Goal: Contribute content: Add original content to the website for others to see

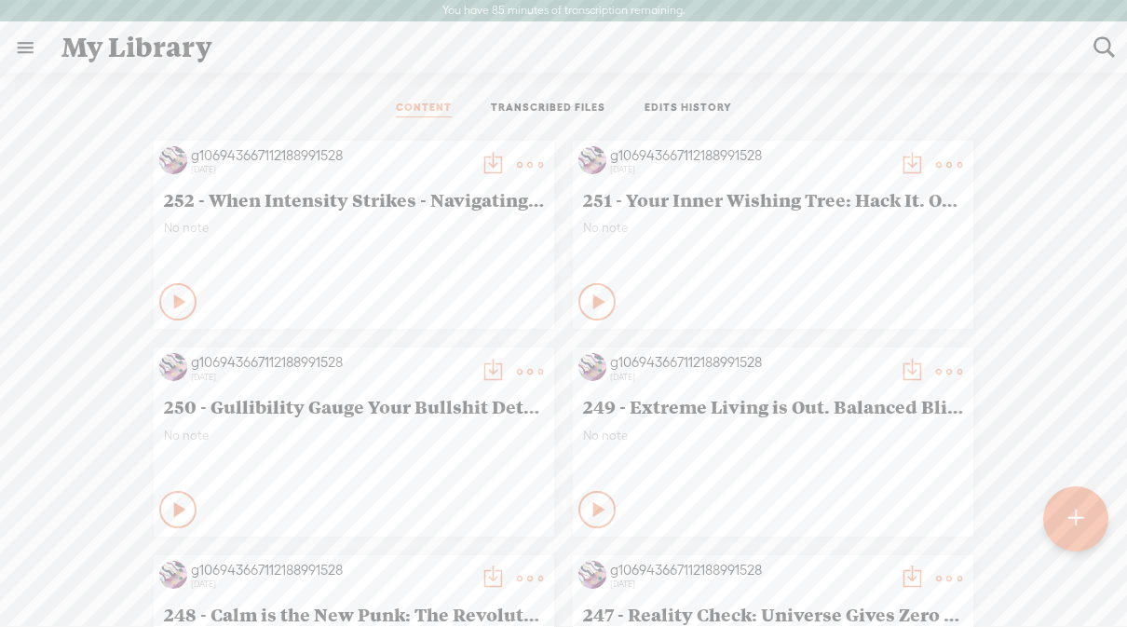
click at [1071, 513] on t at bounding box center [1075, 518] width 16 height 42
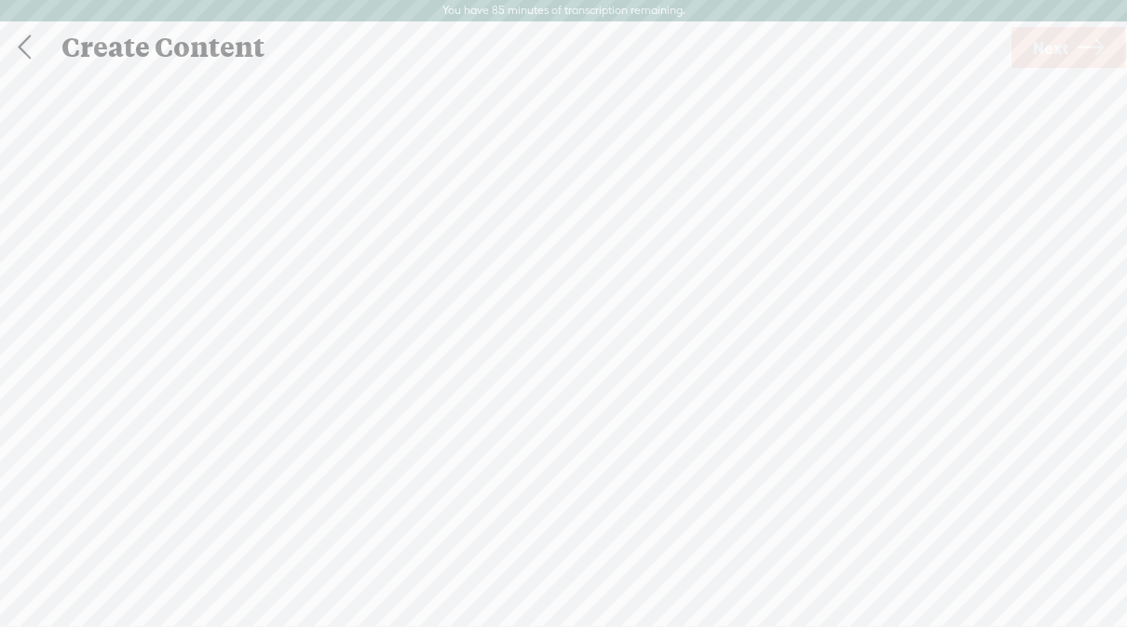
scroll to position [1, 0]
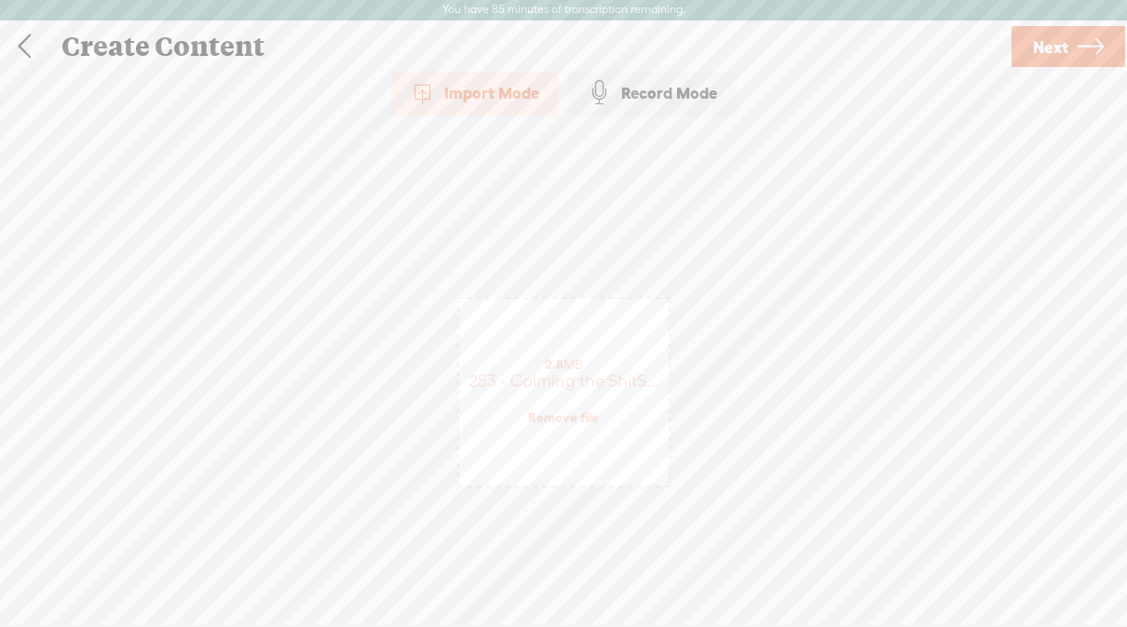
click at [1063, 47] on span "Next" at bounding box center [1050, 46] width 35 height 47
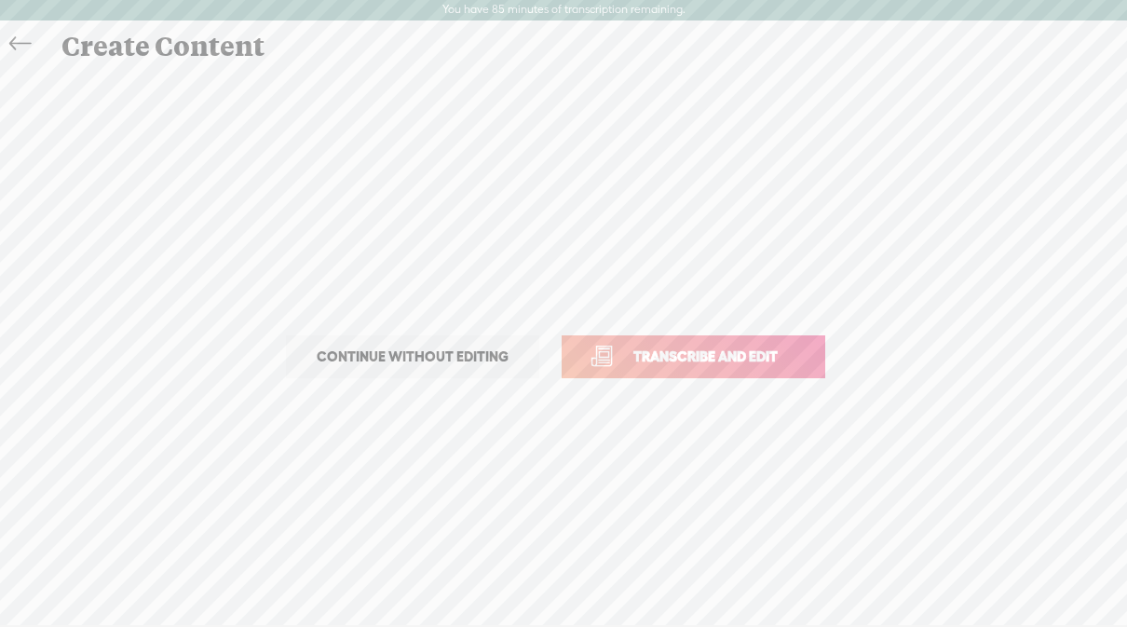
click at [736, 363] on span "Transcribe and edit" at bounding box center [705, 356] width 183 height 21
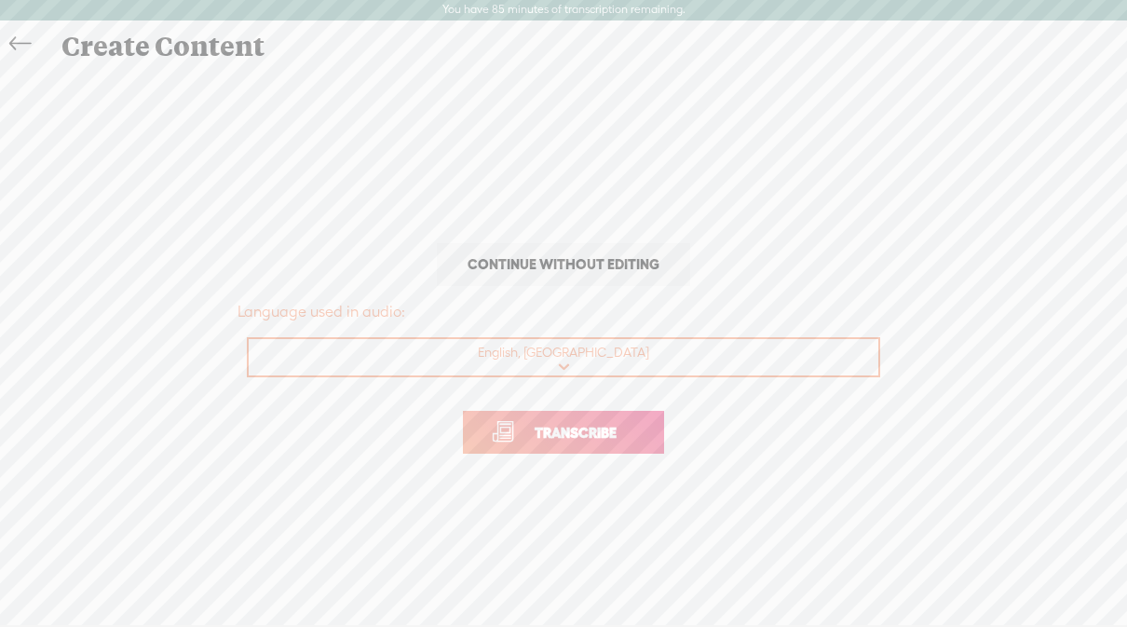
click at [595, 433] on span "Transcribe" at bounding box center [575, 432] width 121 height 21
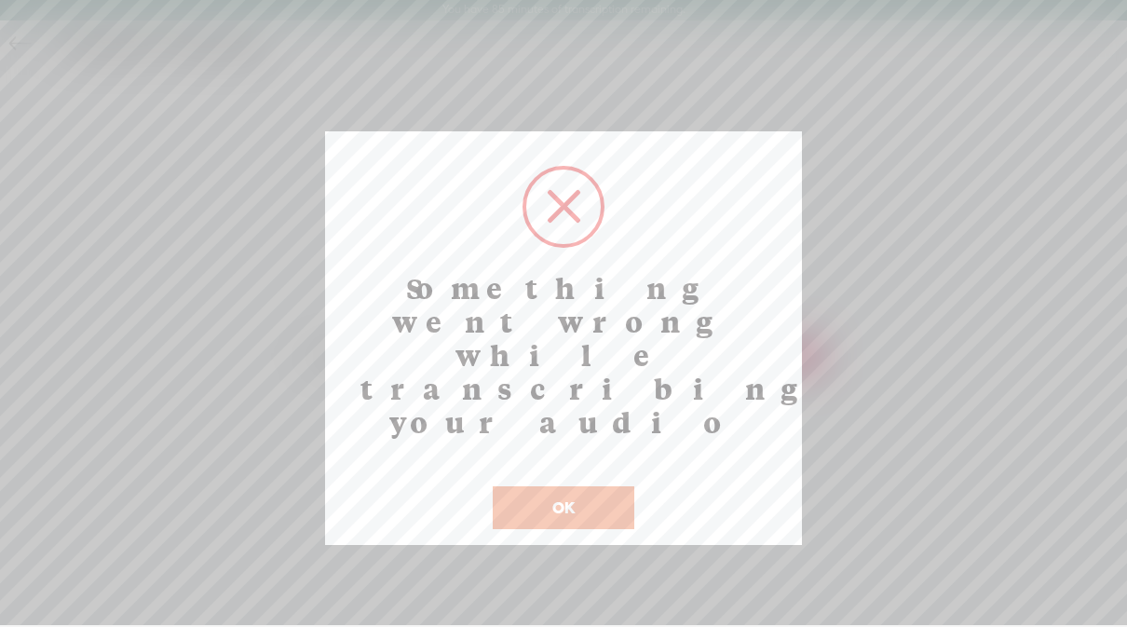
click at [582, 486] on button "OK" at bounding box center [564, 507] width 142 height 43
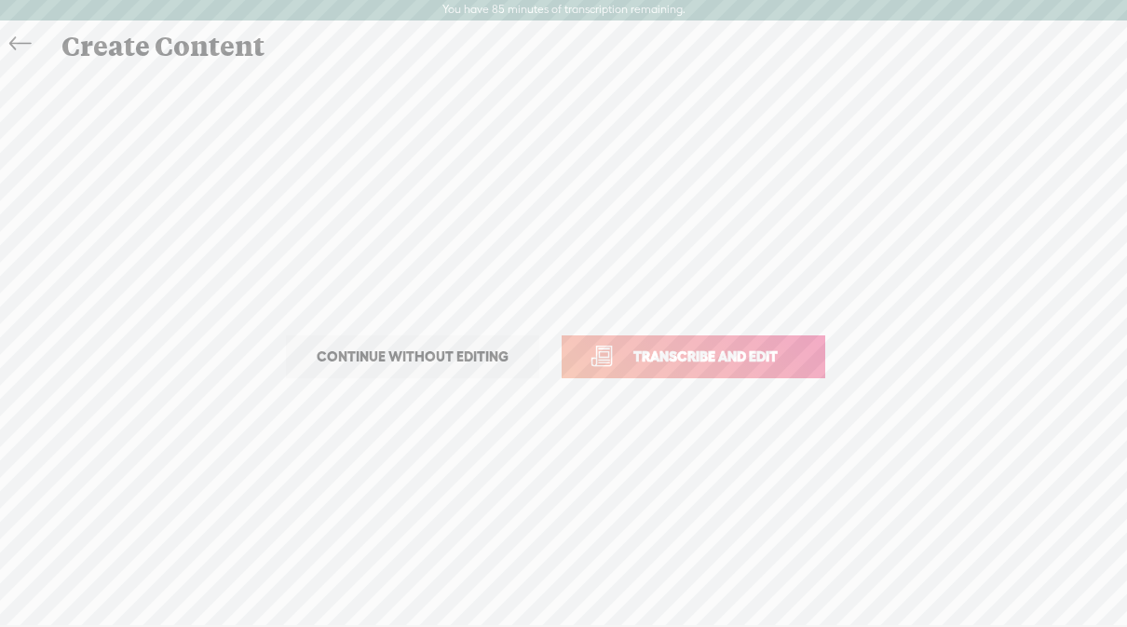
click at [707, 352] on span "Transcribe and edit" at bounding box center [705, 356] width 183 height 21
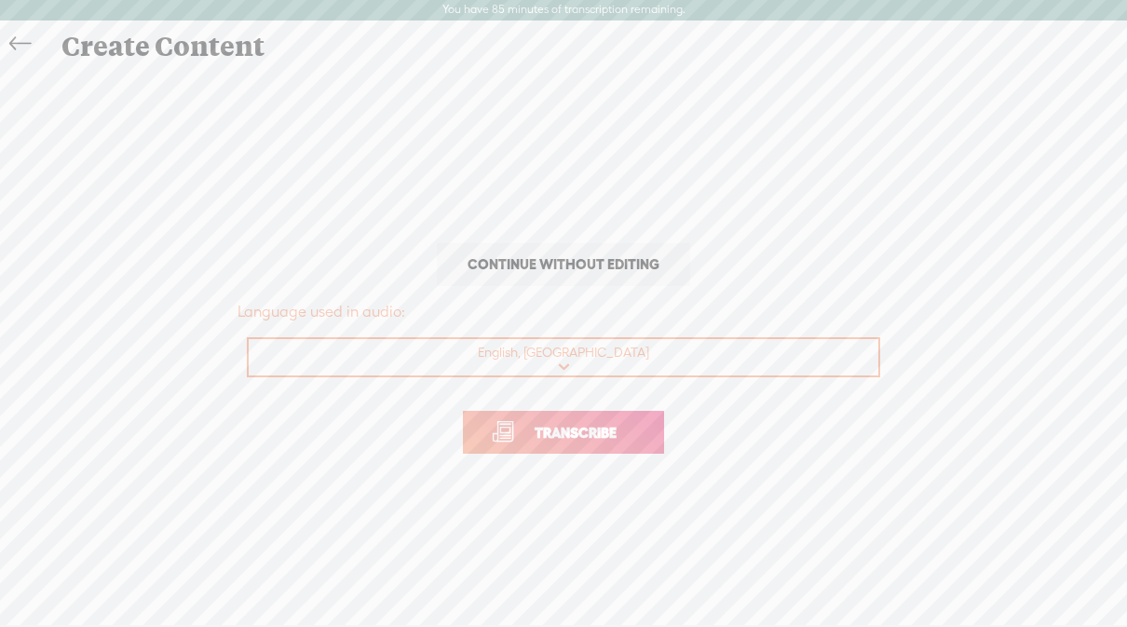
click at [568, 439] on span "Transcribe" at bounding box center [575, 432] width 121 height 21
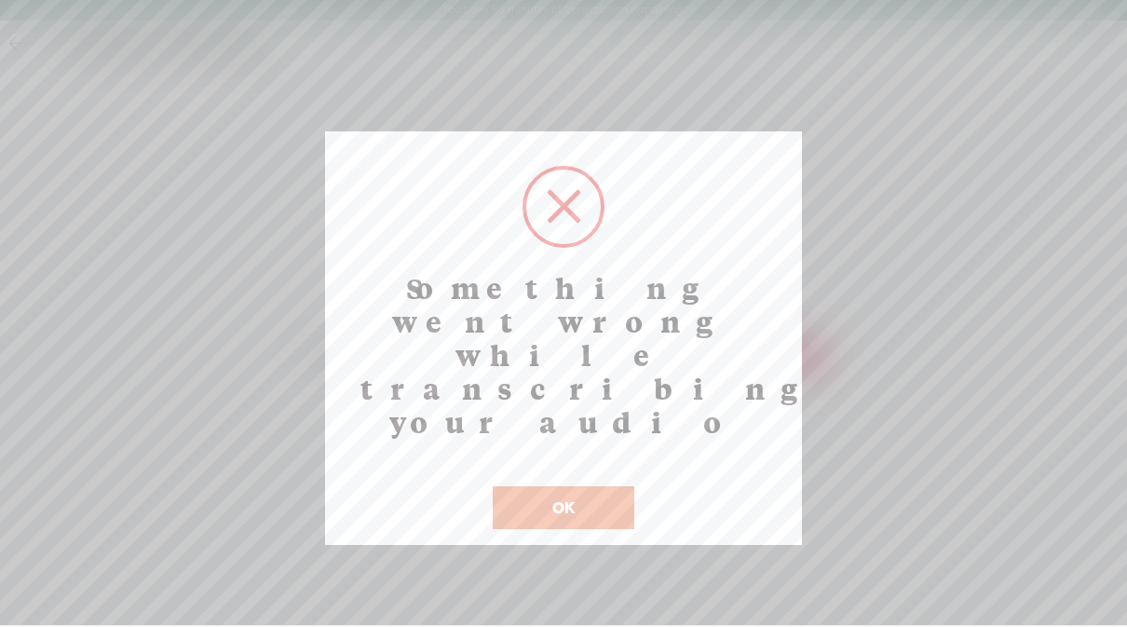
click at [590, 486] on button "OK" at bounding box center [564, 507] width 142 height 43
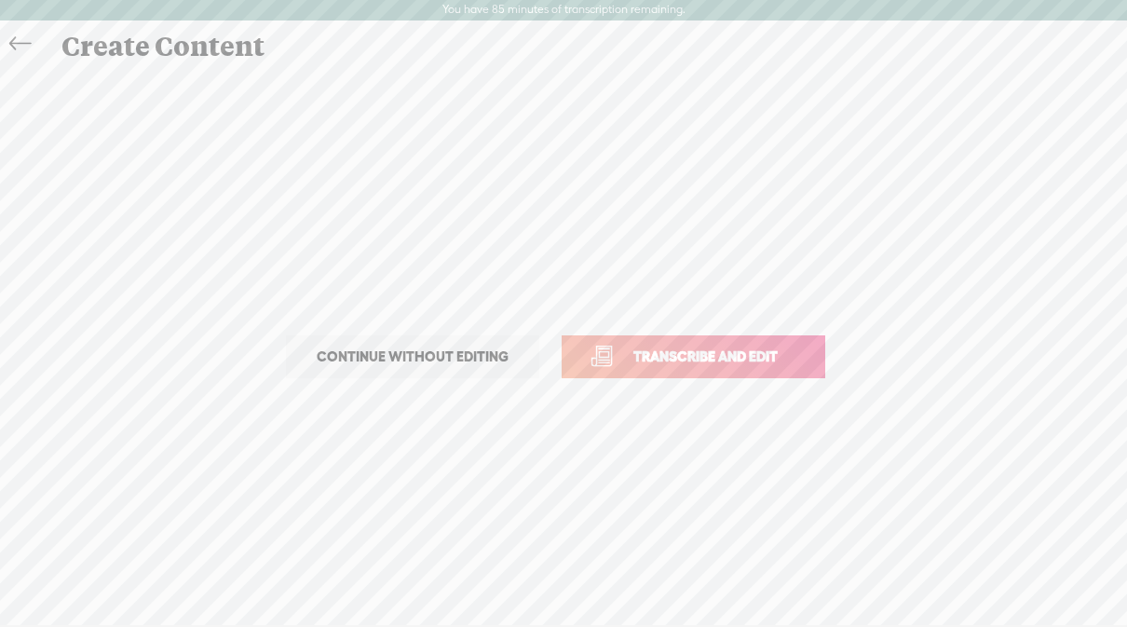
click at [13, 45] on icon at bounding box center [19, 44] width 21 height 42
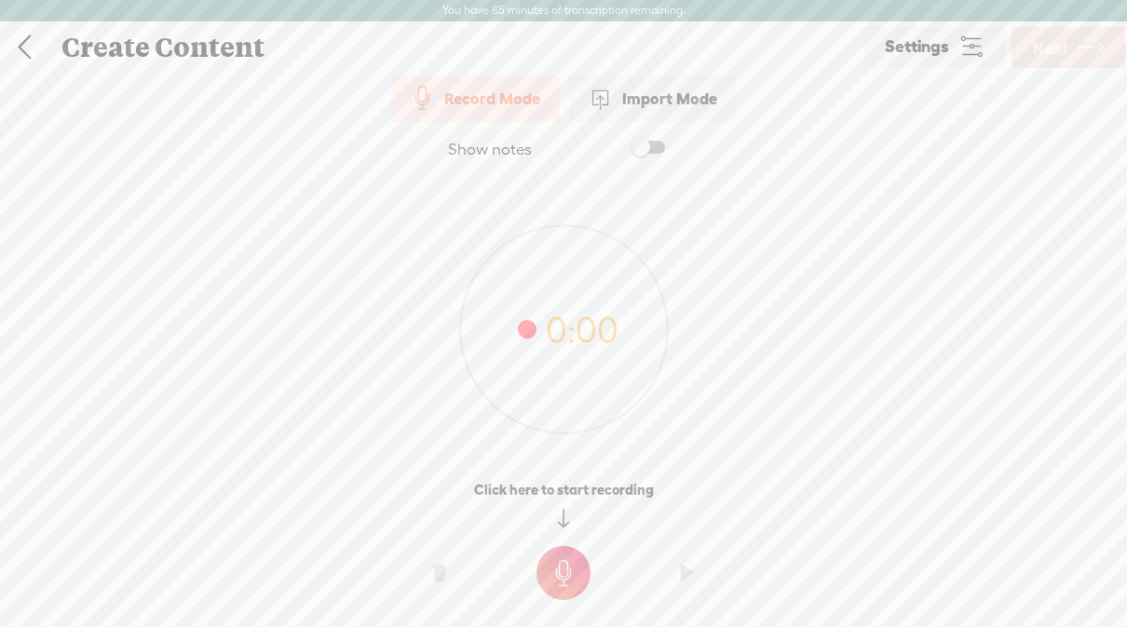
click at [25, 47] on link at bounding box center [24, 47] width 47 height 48
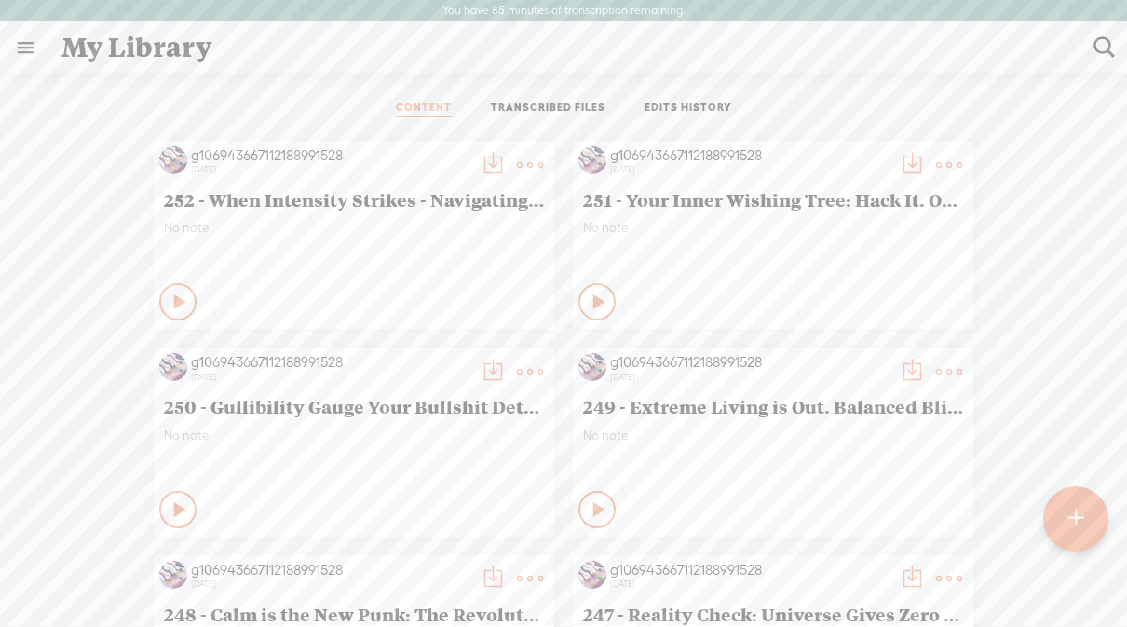
click at [1063, 524] on div at bounding box center [1075, 517] width 65 height 65
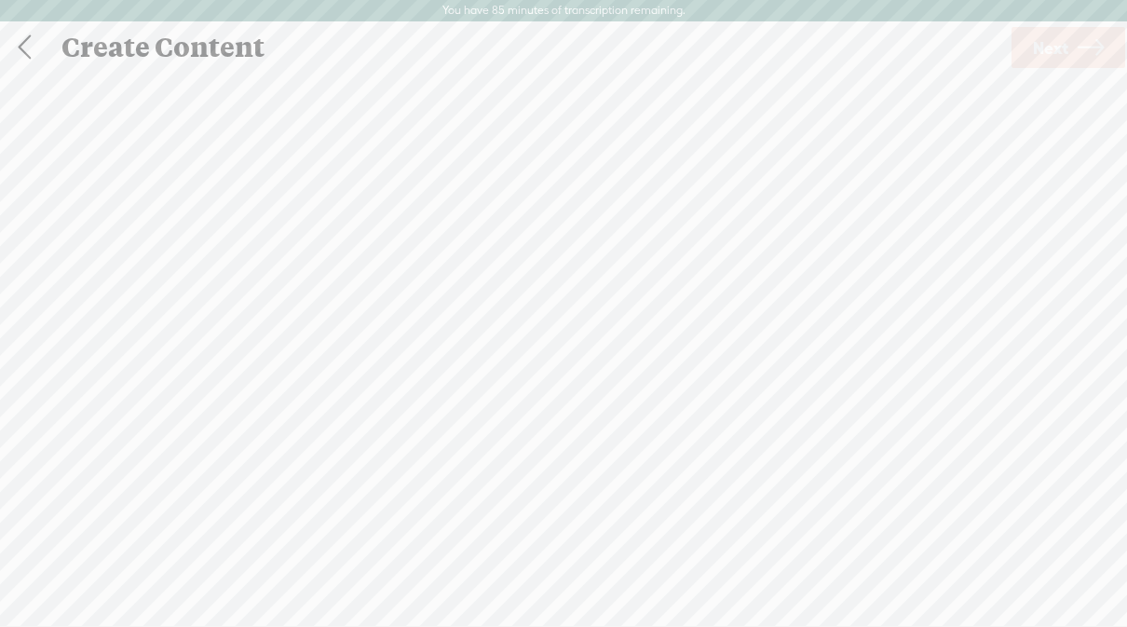
scroll to position [1, 0]
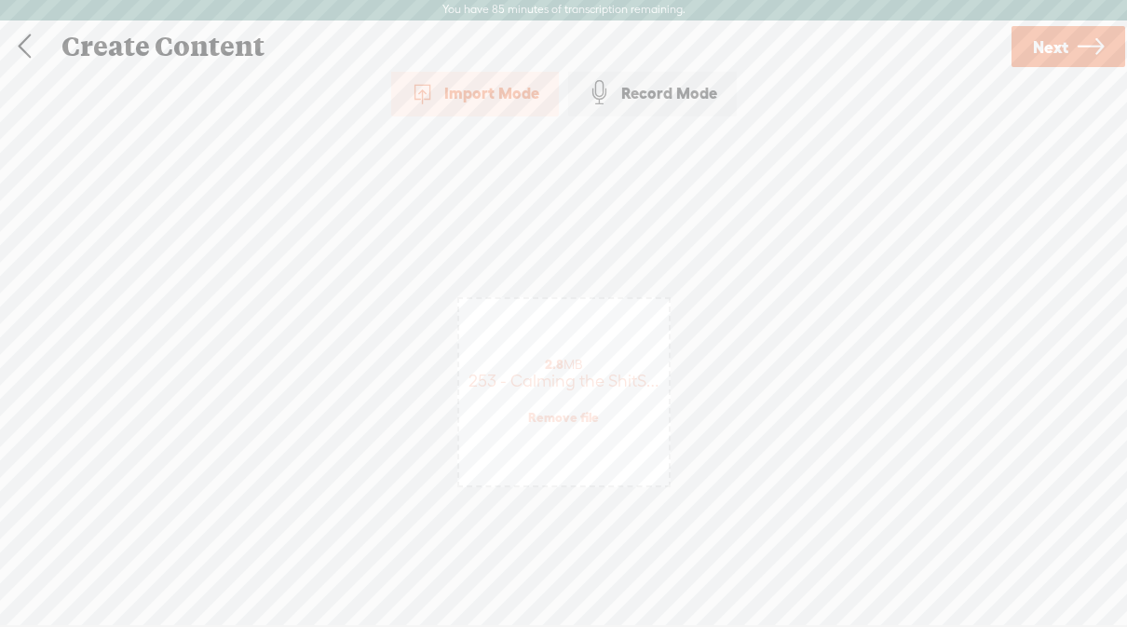
click at [1047, 47] on span "Next" at bounding box center [1050, 46] width 35 height 47
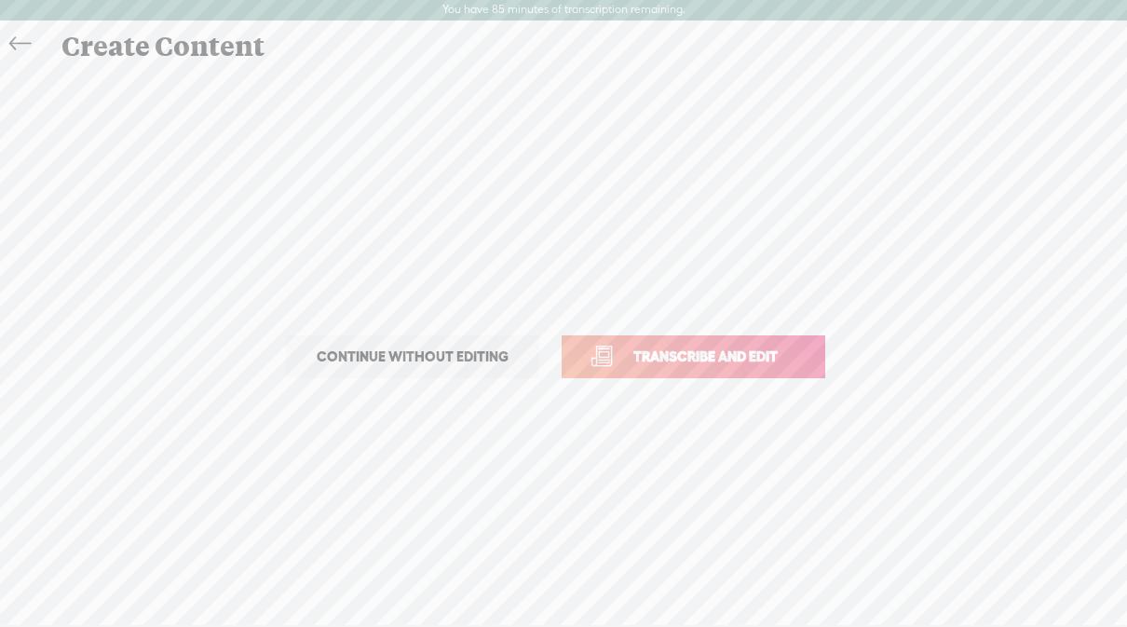
click at [753, 351] on span "Transcribe and edit" at bounding box center [705, 356] width 183 height 21
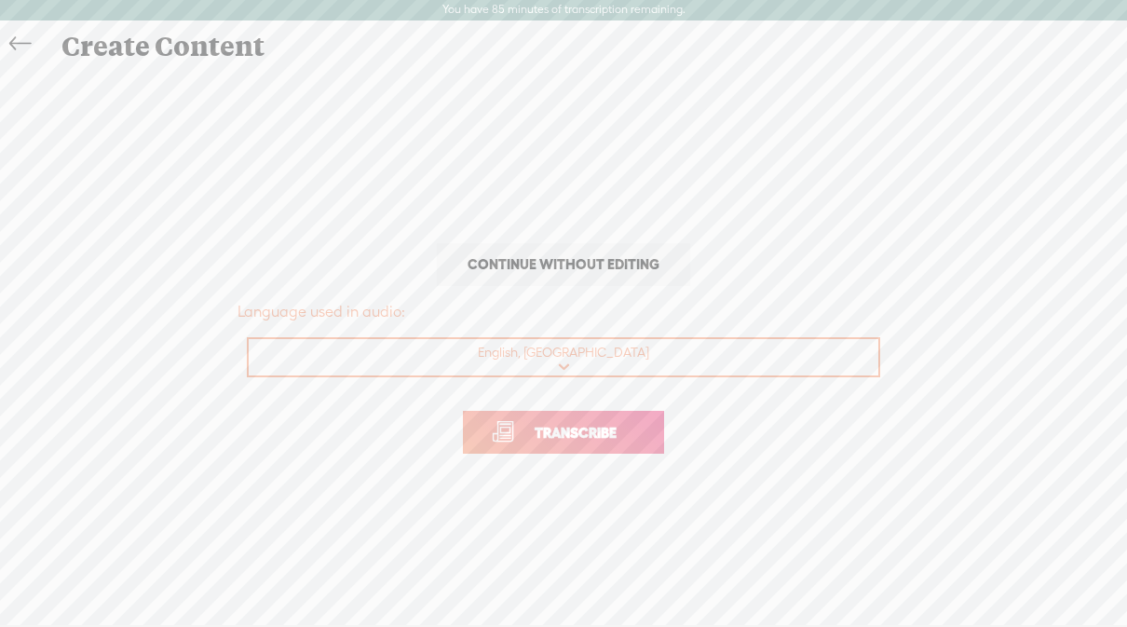
click at [583, 428] on span "Transcribe" at bounding box center [575, 432] width 121 height 21
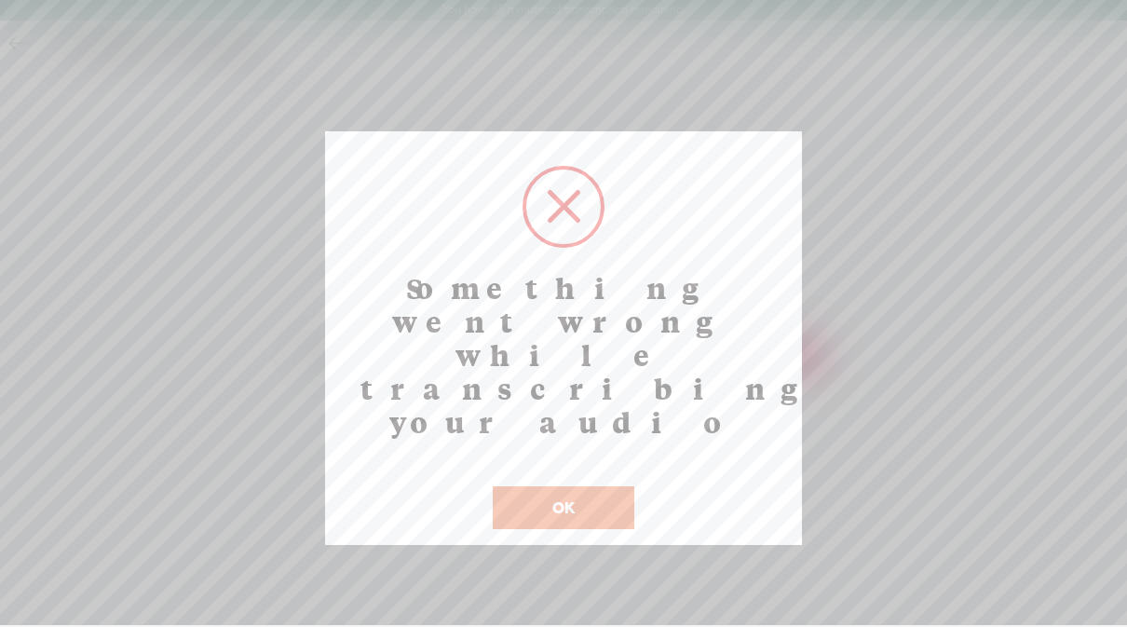
click at [574, 486] on button "OK" at bounding box center [564, 507] width 142 height 43
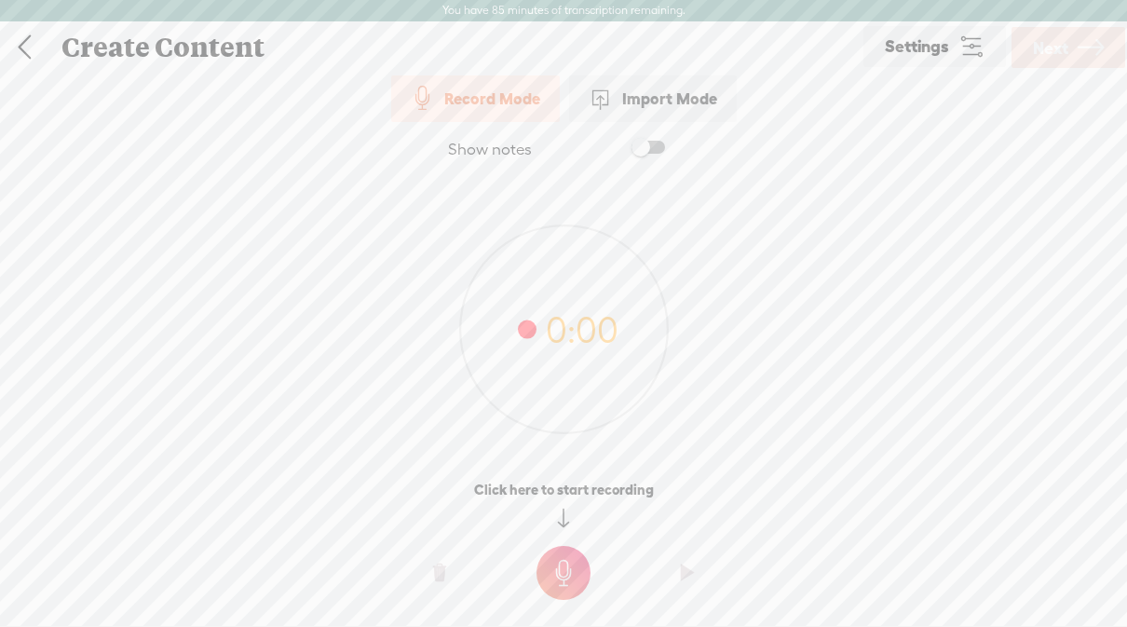
click at [130, 44] on div "Create Content" at bounding box center [454, 47] width 812 height 48
click at [25, 41] on link at bounding box center [24, 47] width 47 height 48
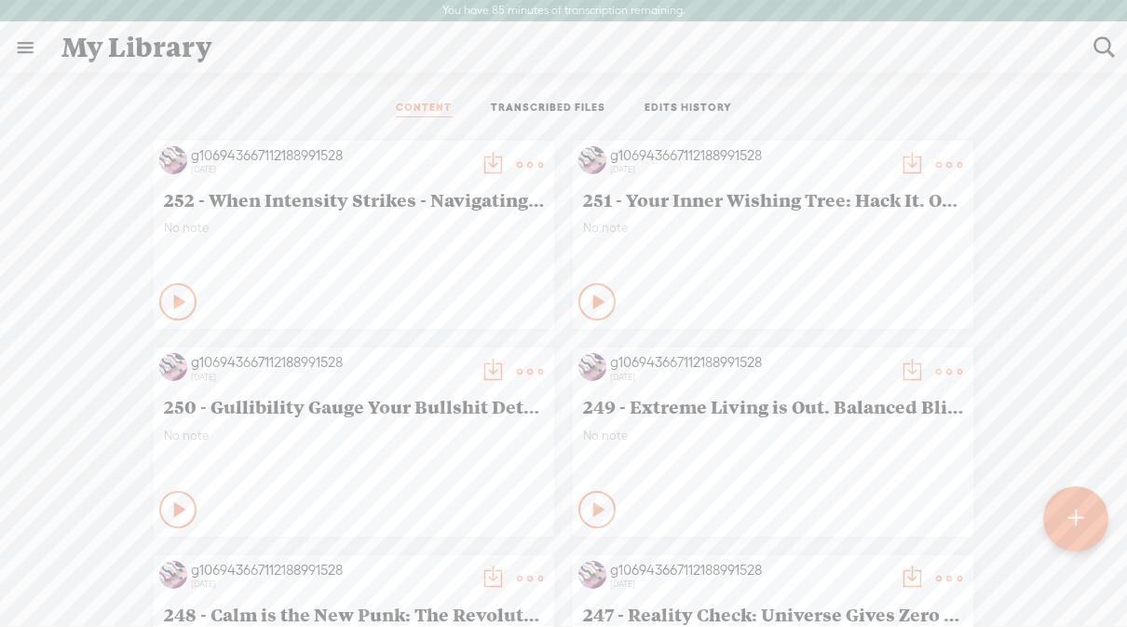
click at [1083, 516] on div at bounding box center [1075, 518] width 65 height 65
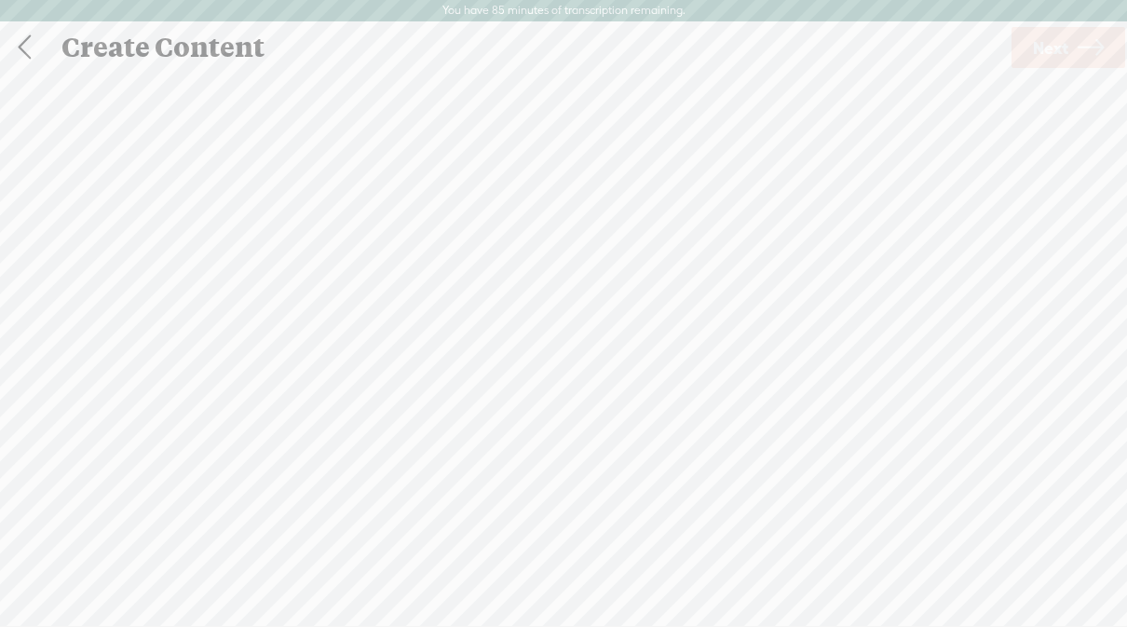
scroll to position [1, 0]
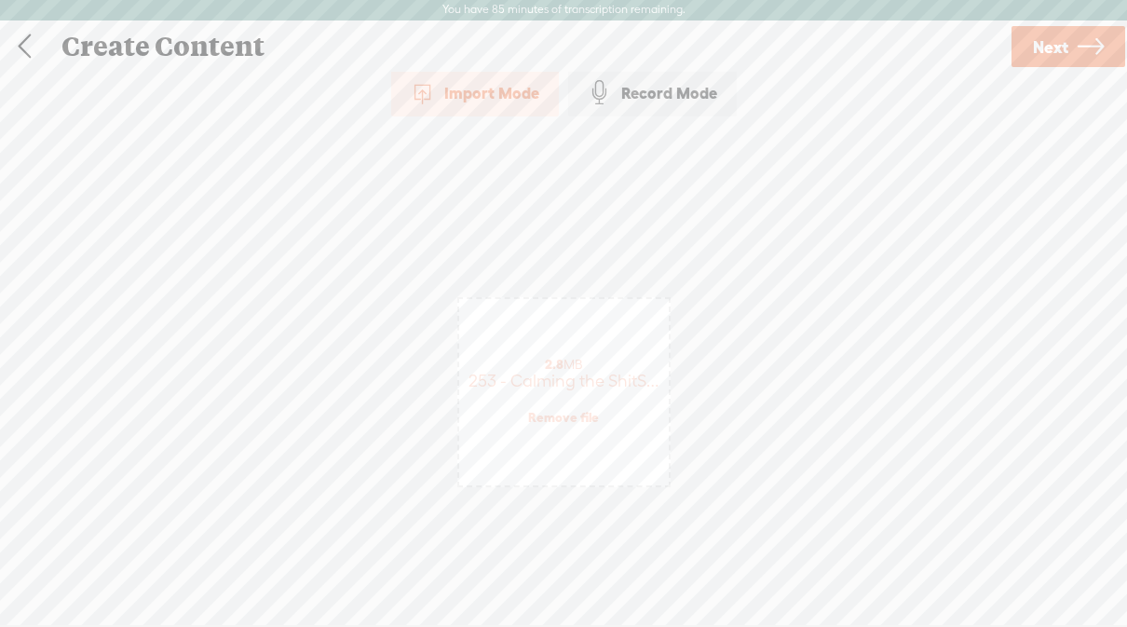
click at [1053, 41] on span "Next" at bounding box center [1050, 46] width 35 height 47
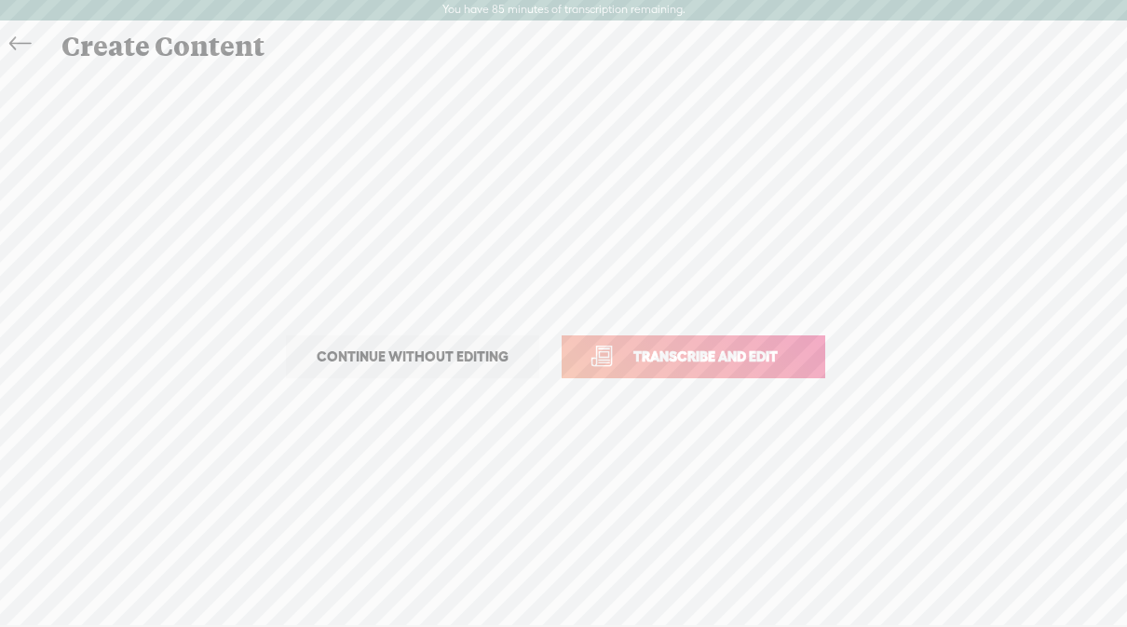
click at [684, 351] on span "Transcribe and edit" at bounding box center [705, 356] width 183 height 21
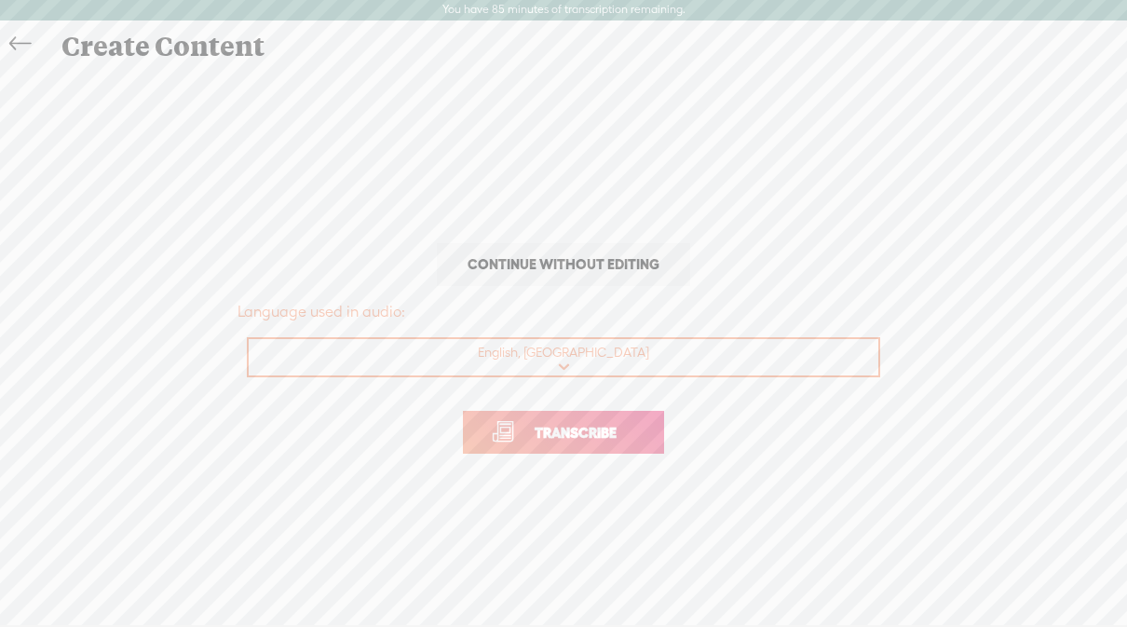
click at [548, 431] on span "Transcribe" at bounding box center [575, 432] width 121 height 21
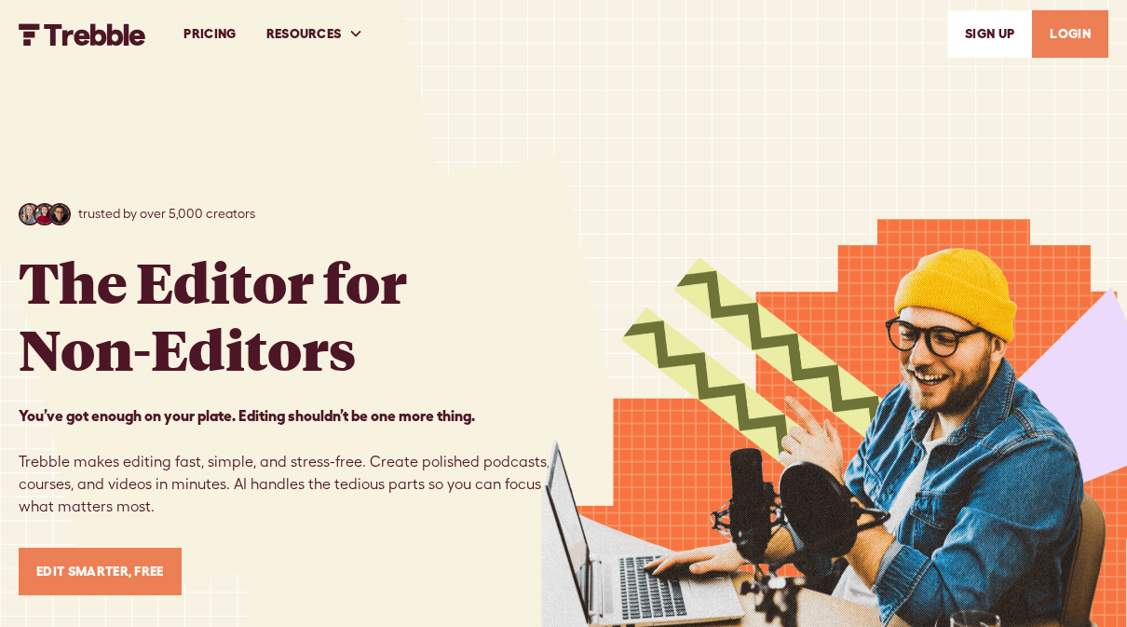
click at [1078, 25] on link "LOGIN" at bounding box center [1070, 33] width 76 height 47
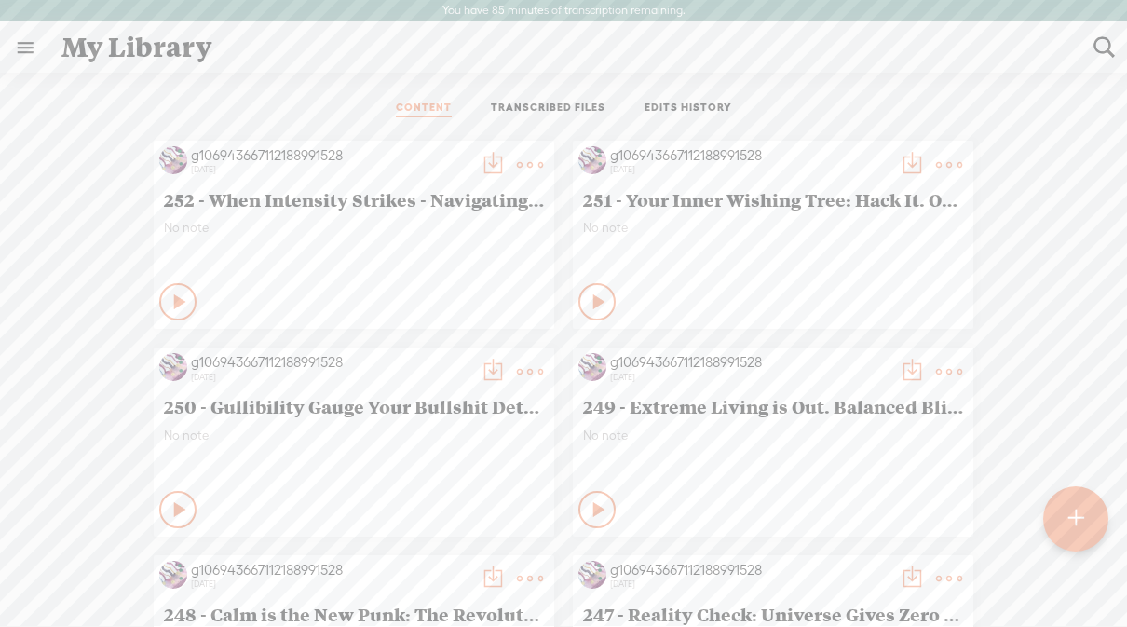
click at [1073, 507] on t at bounding box center [1075, 518] width 16 height 41
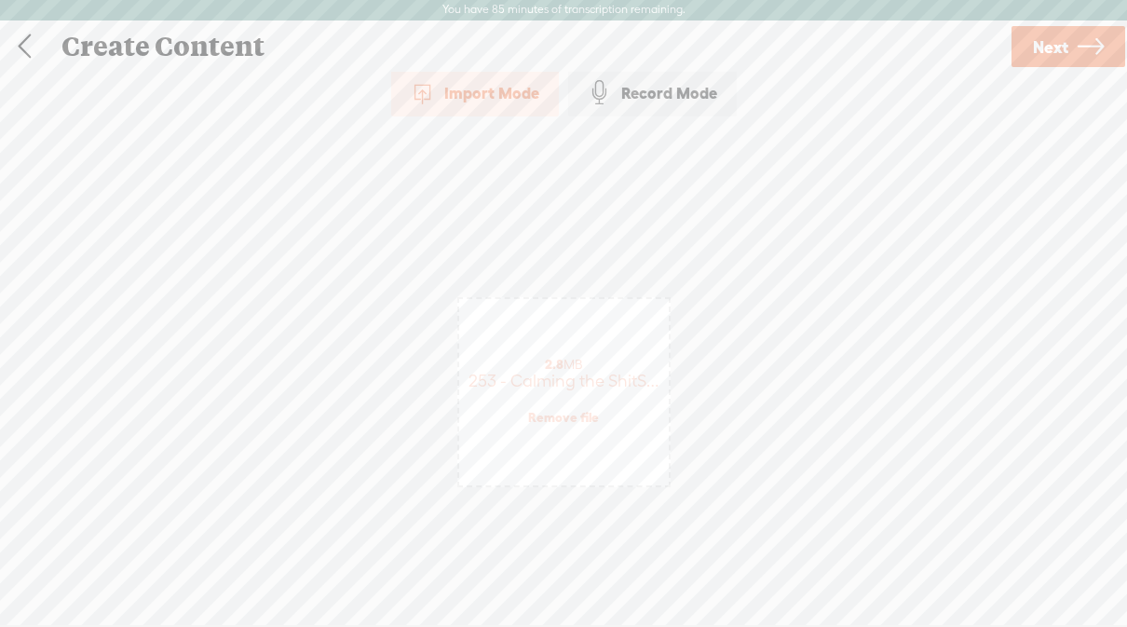
click at [1071, 36] on link "Next" at bounding box center [1068, 46] width 114 height 41
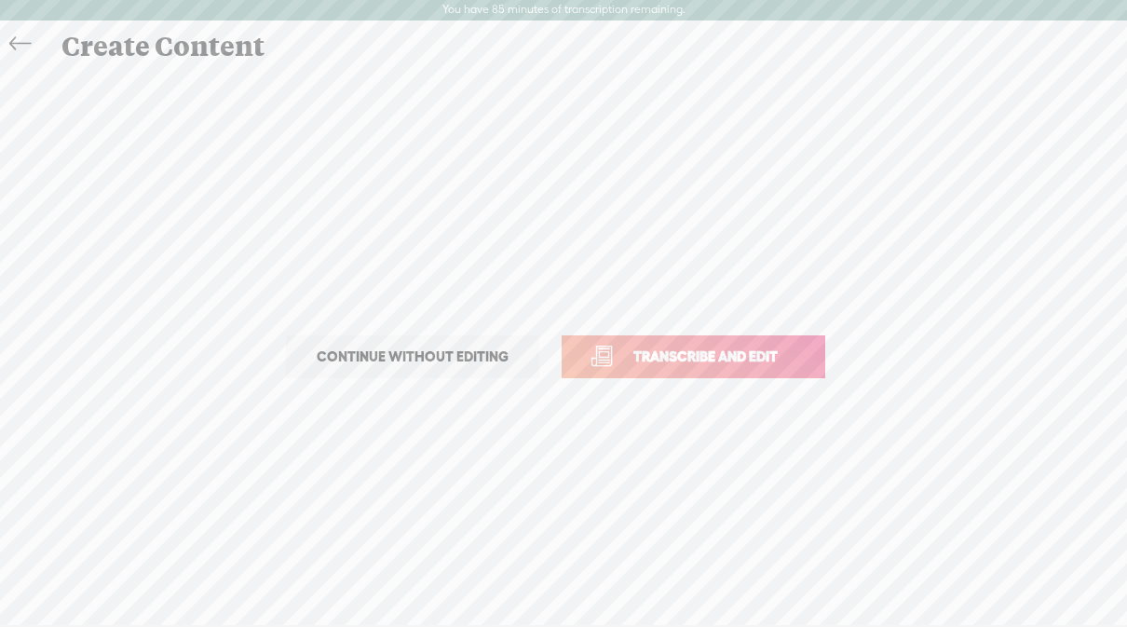
click at [753, 352] on span "Transcribe and edit" at bounding box center [705, 356] width 183 height 21
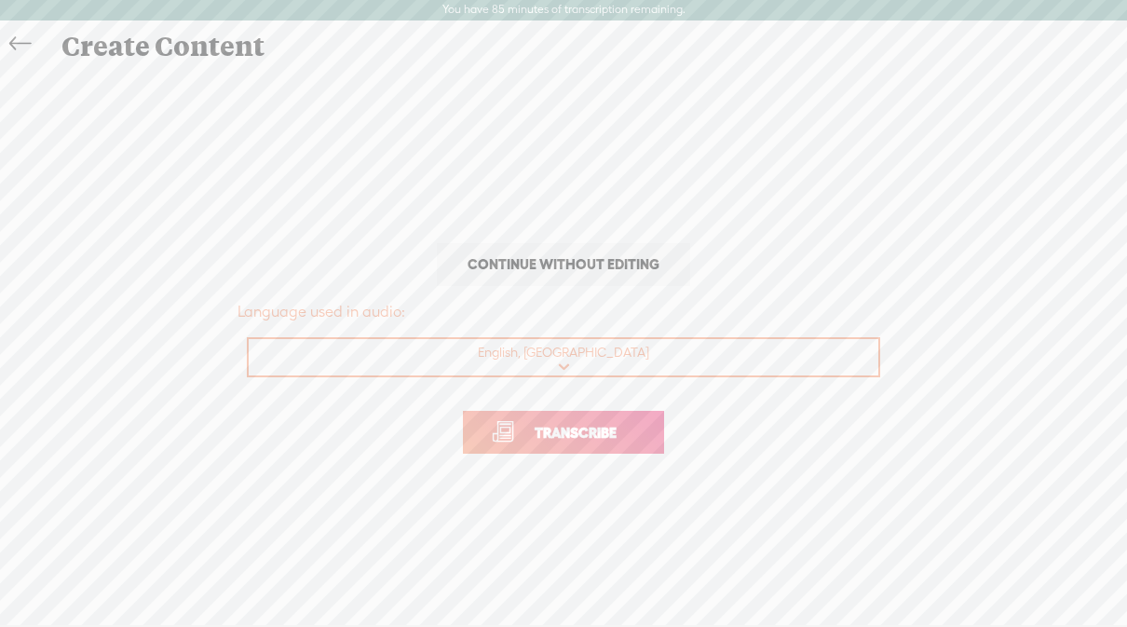
click at [577, 445] on link "Transcribe" at bounding box center [563, 432] width 201 height 43
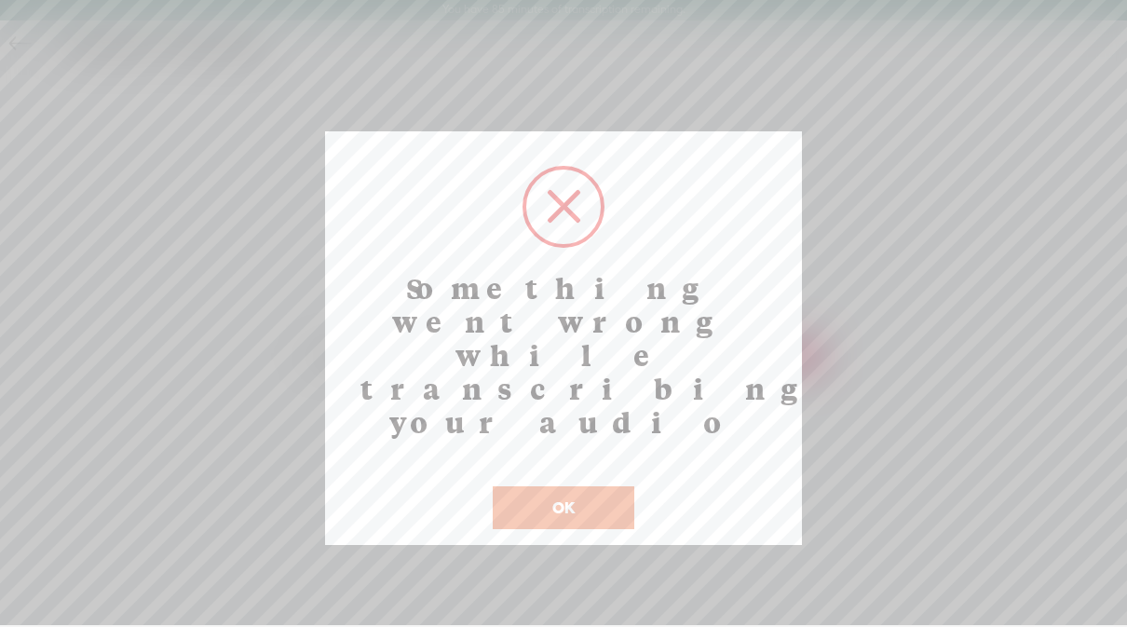
click at [562, 486] on button "OK" at bounding box center [564, 507] width 142 height 43
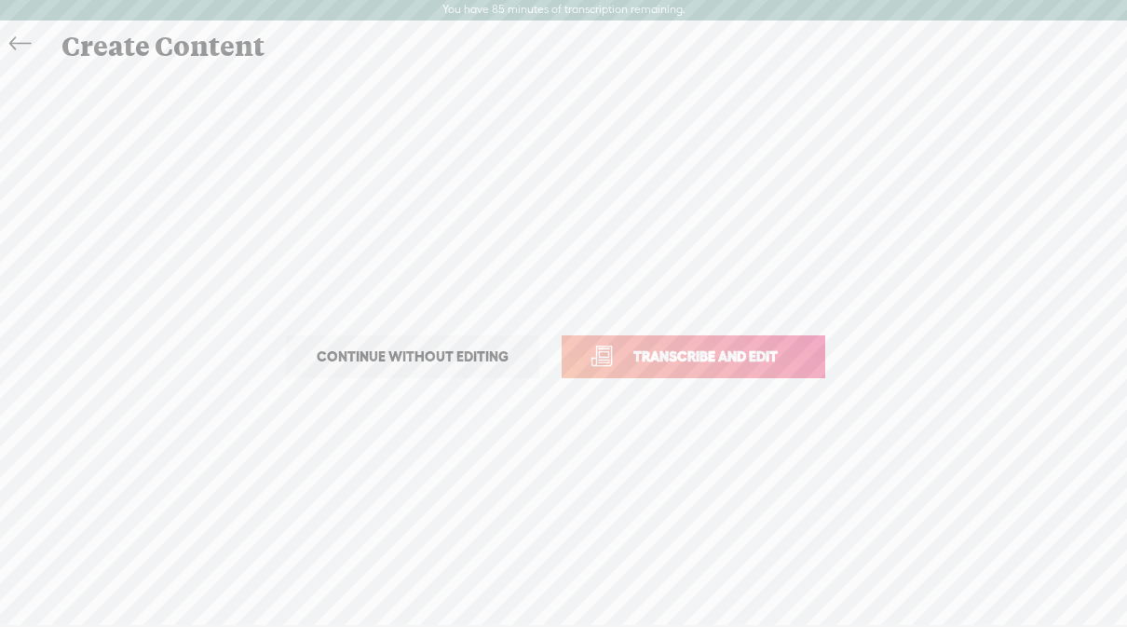
click at [21, 46] on icon at bounding box center [19, 44] width 21 height 42
